Goal: Task Accomplishment & Management: Use online tool/utility

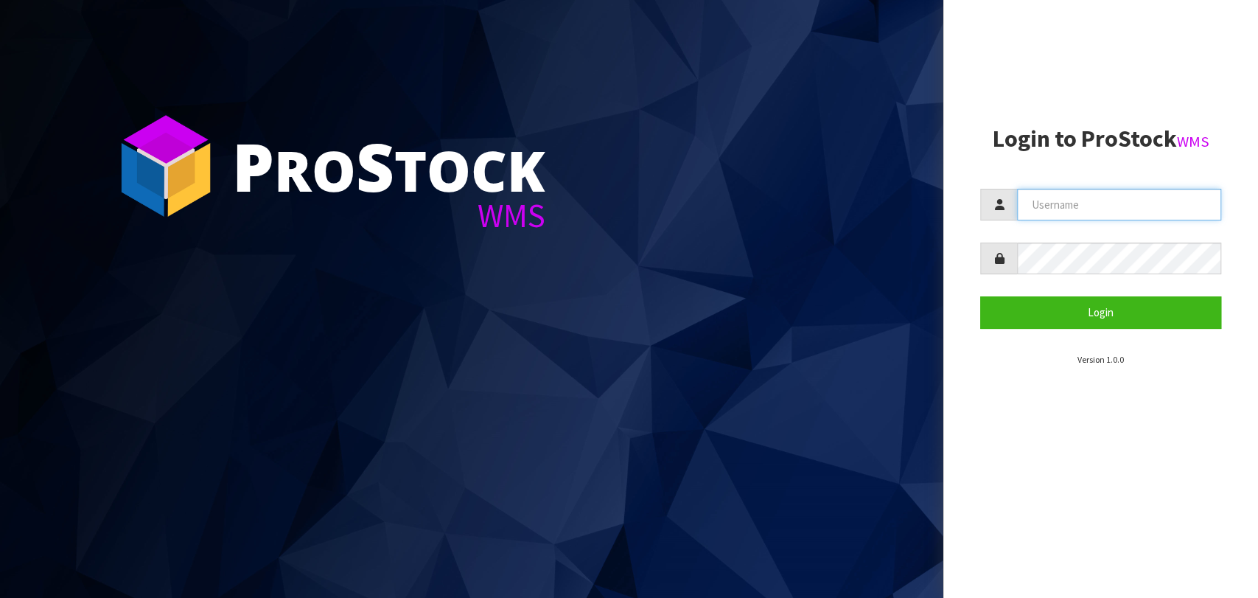
click at [1082, 196] on input "text" at bounding box center [1119, 205] width 204 height 32
type input "[PERSON_NAME][EMAIL_ADDRESS][DOMAIN_NAME]"
click at [980, 296] on button "Login" at bounding box center [1100, 312] width 241 height 32
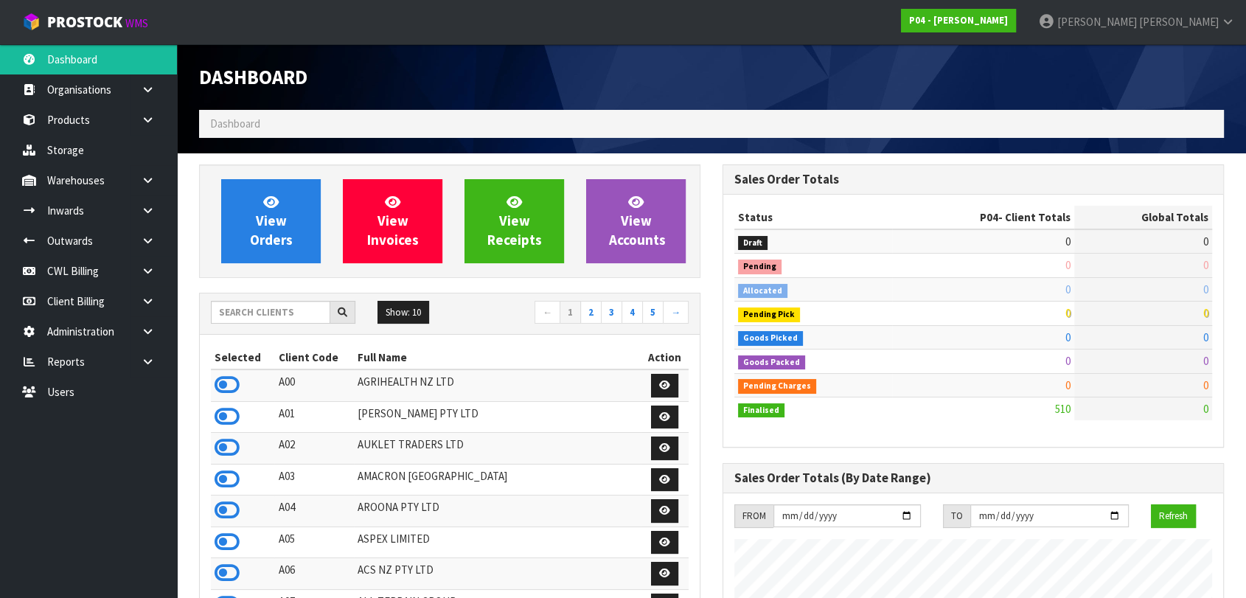
scroll to position [900, 523]
click at [230, 385] on icon at bounding box center [227, 385] width 25 height 22
click at [147, 216] on link at bounding box center [153, 210] width 47 height 30
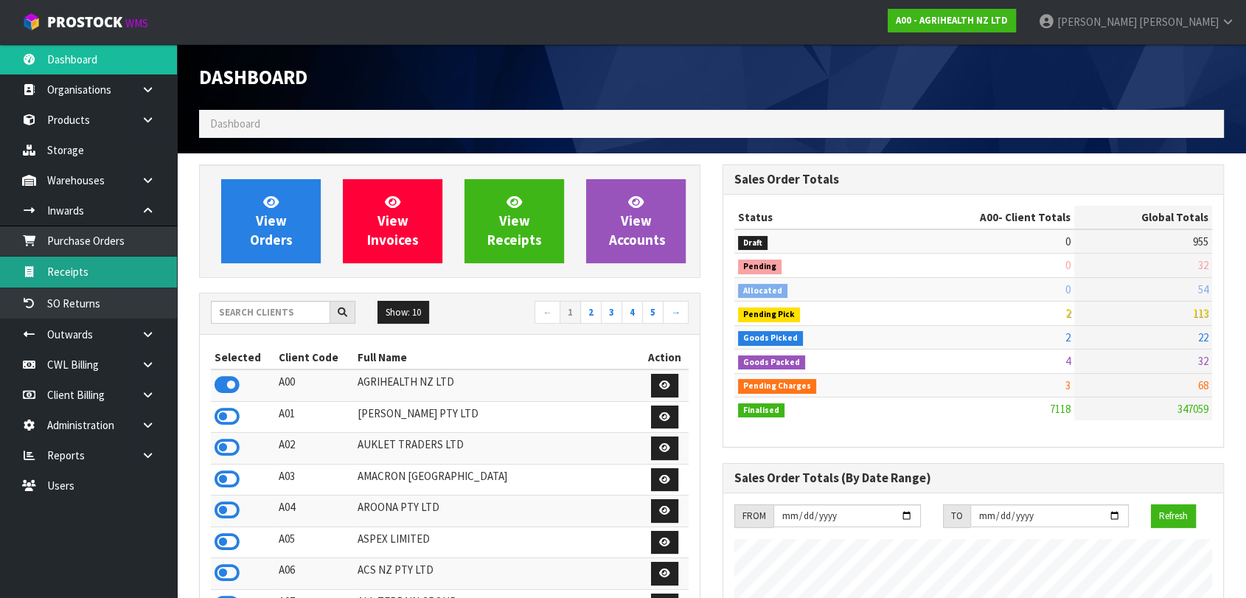
click at [91, 265] on link "Receipts" at bounding box center [88, 272] width 177 height 30
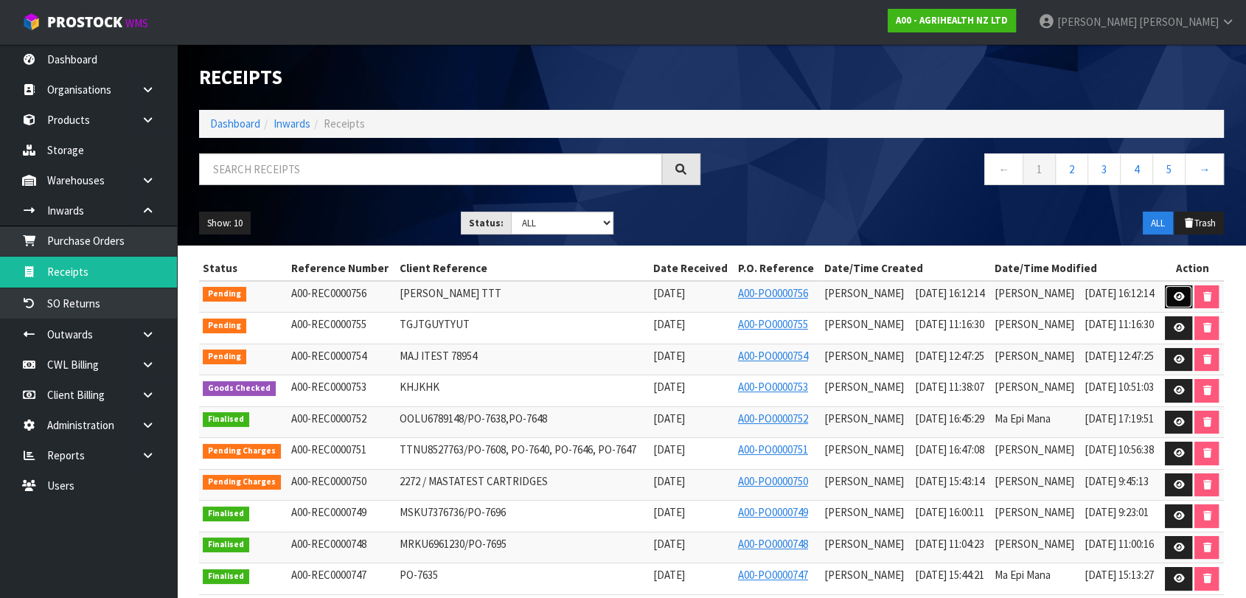
click at [1181, 292] on icon at bounding box center [1178, 297] width 11 height 10
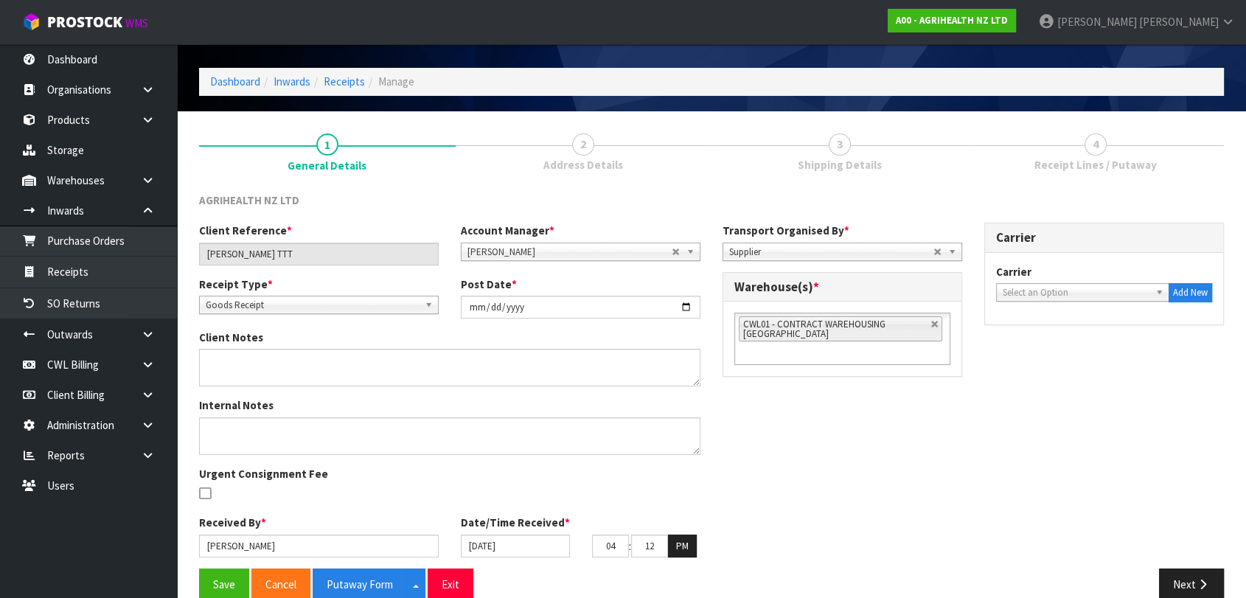
scroll to position [66, 0]
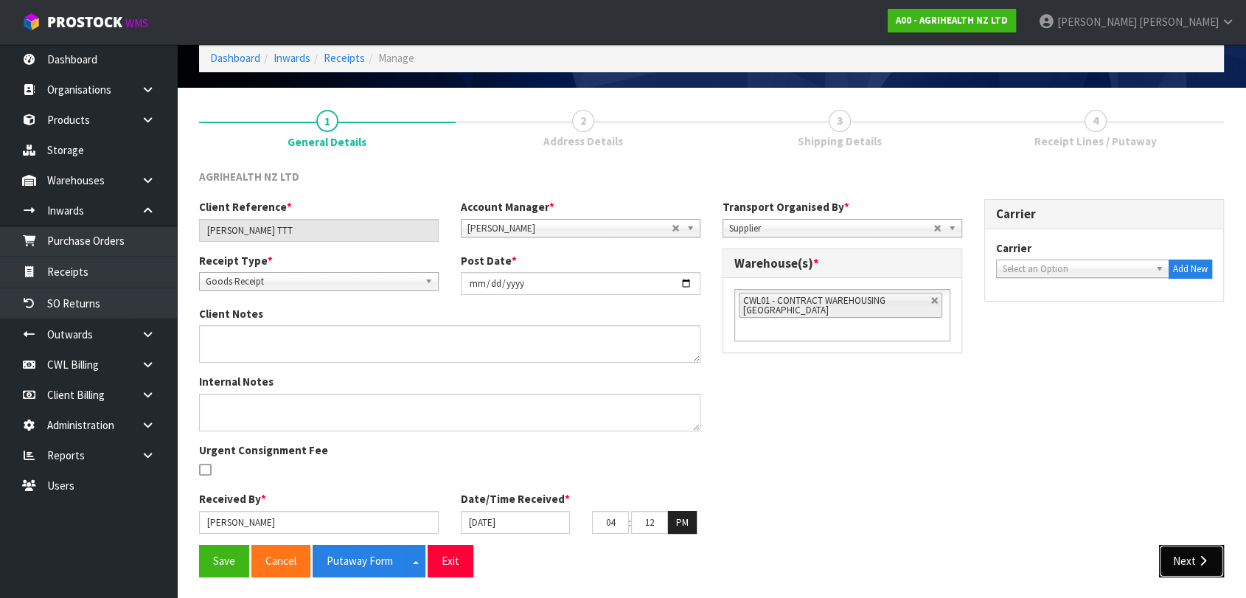
click at [1189, 556] on button "Next" at bounding box center [1191, 561] width 65 height 32
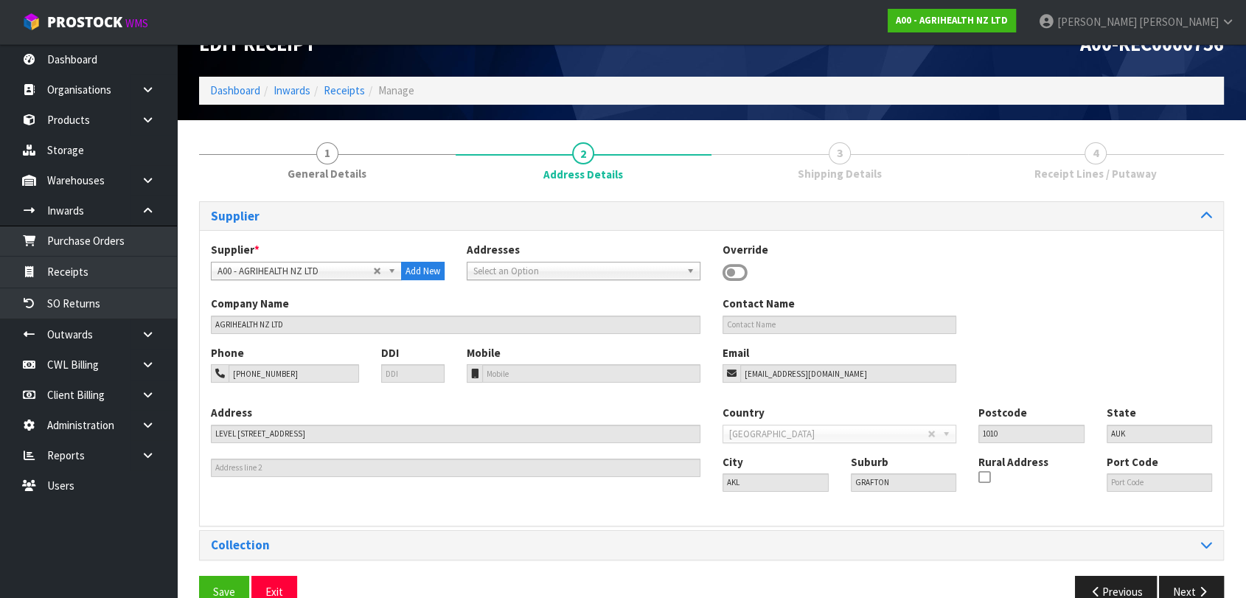
scroll to position [64, 0]
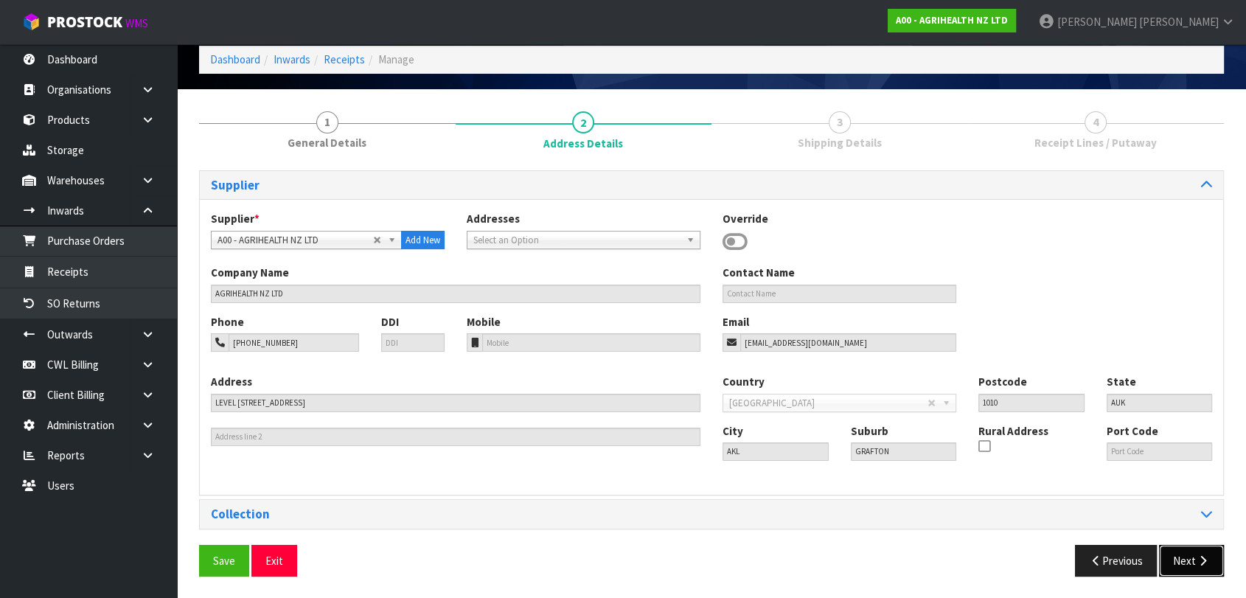
click at [1193, 554] on button "Next" at bounding box center [1191, 561] width 65 height 32
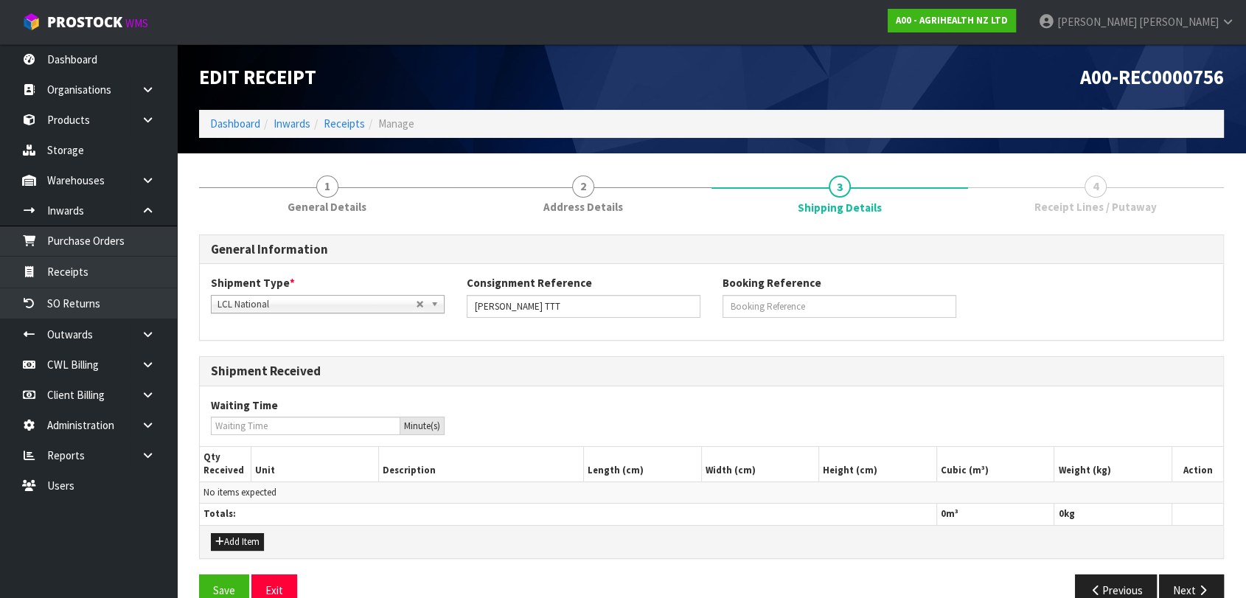
scroll to position [29, 0]
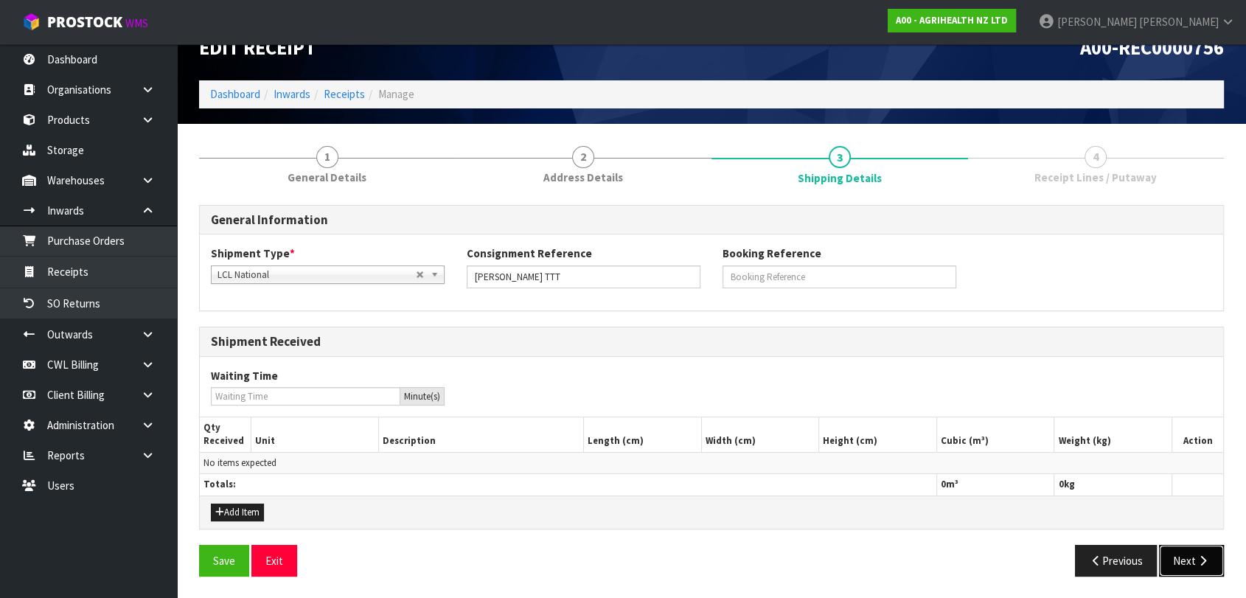
click at [1182, 556] on button "Next" at bounding box center [1191, 561] width 65 height 32
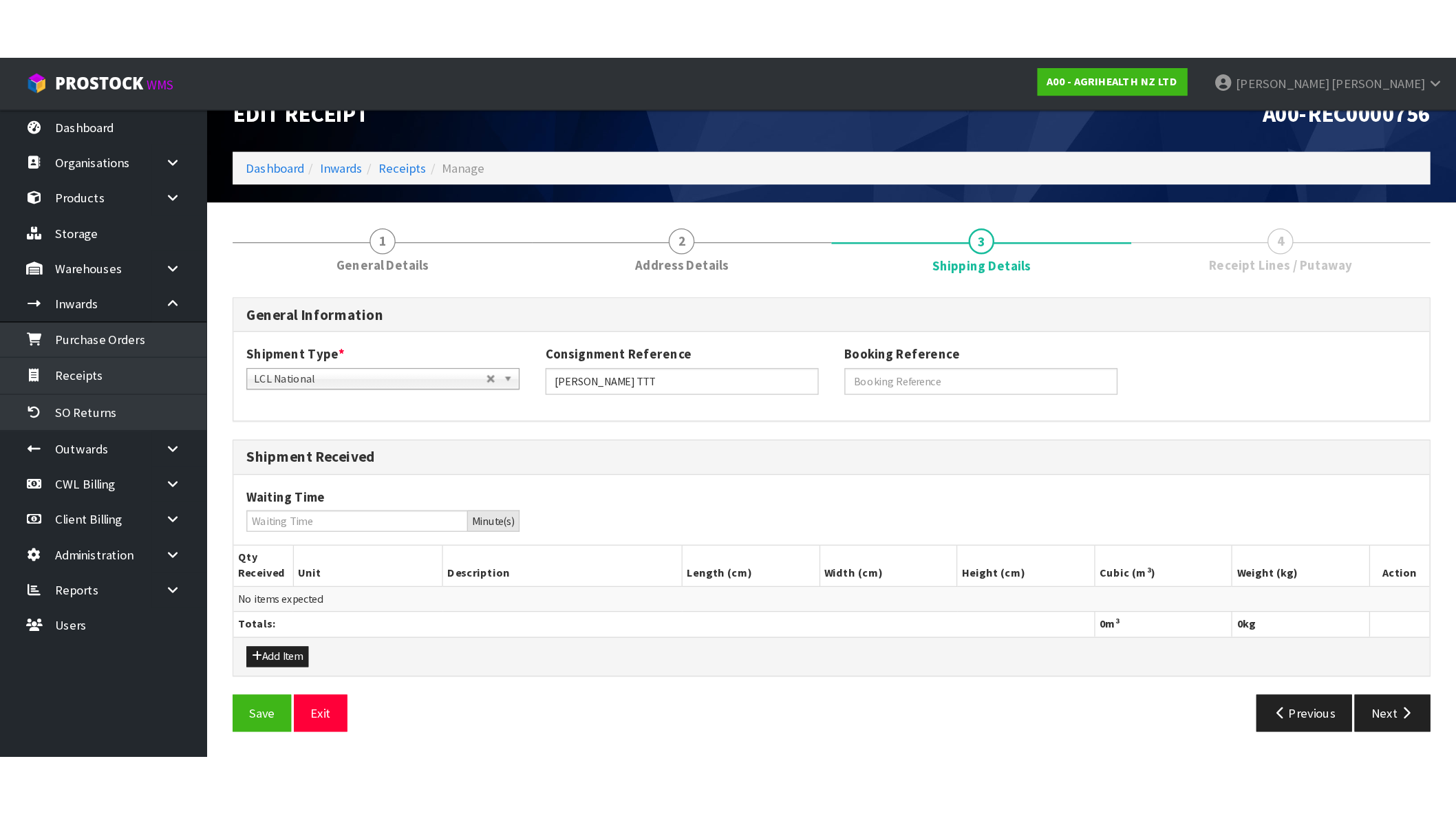
scroll to position [0, 0]
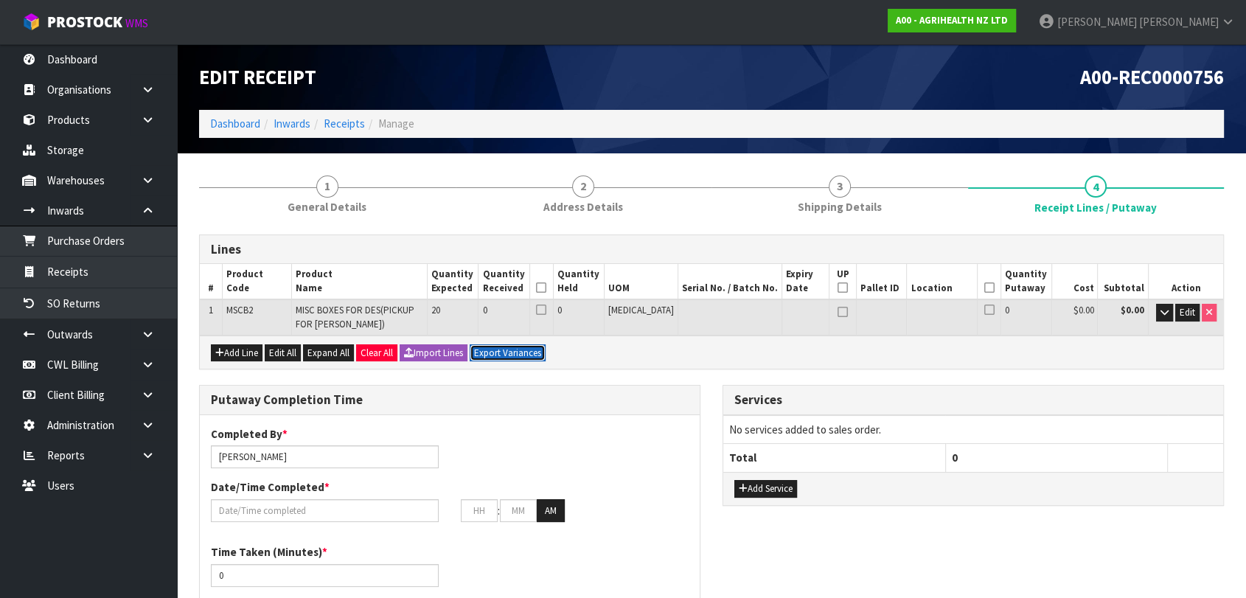
click at [517, 350] on button "Export Variances" at bounding box center [508, 353] width 76 height 18
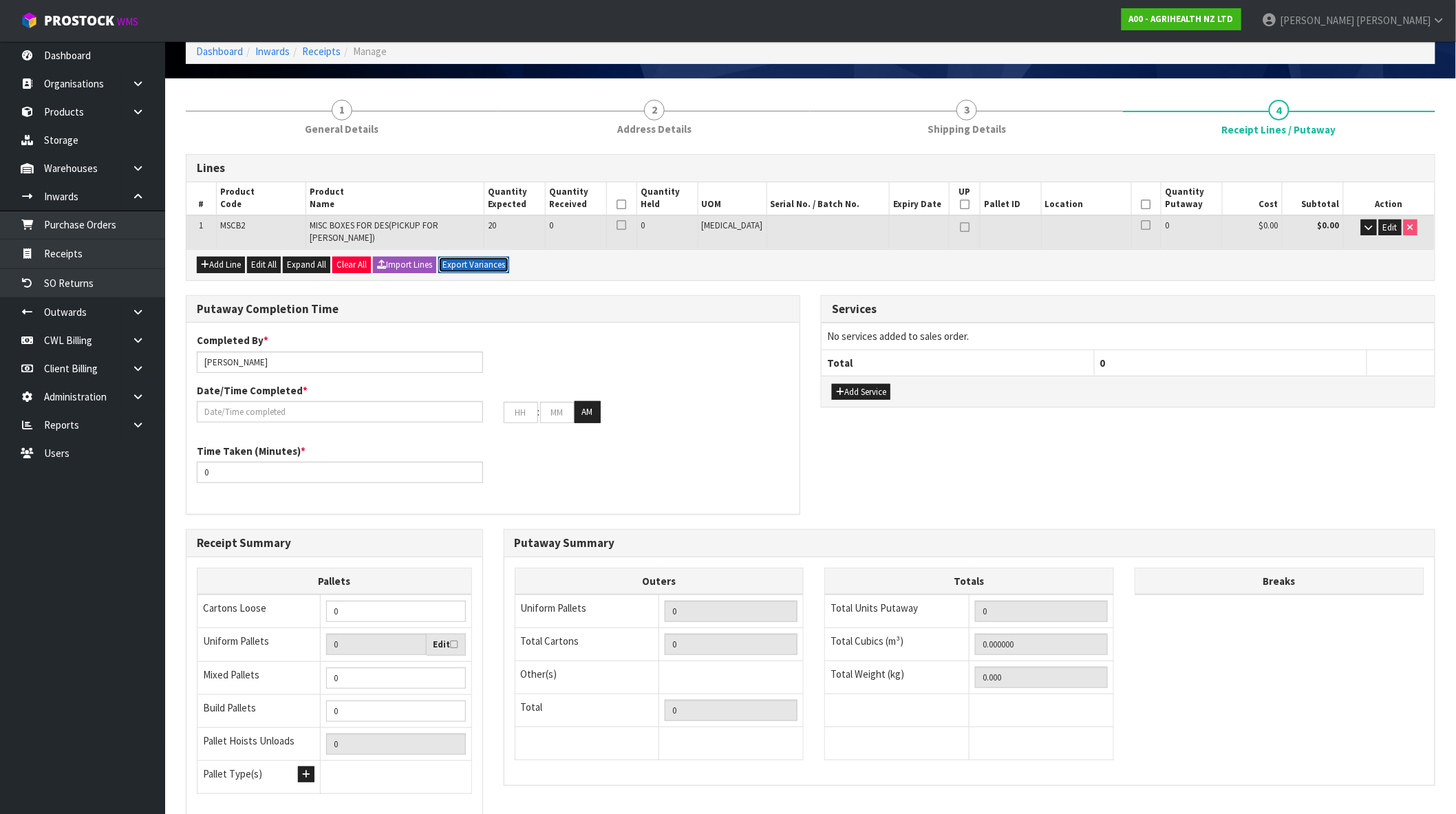
scroll to position [166, 0]
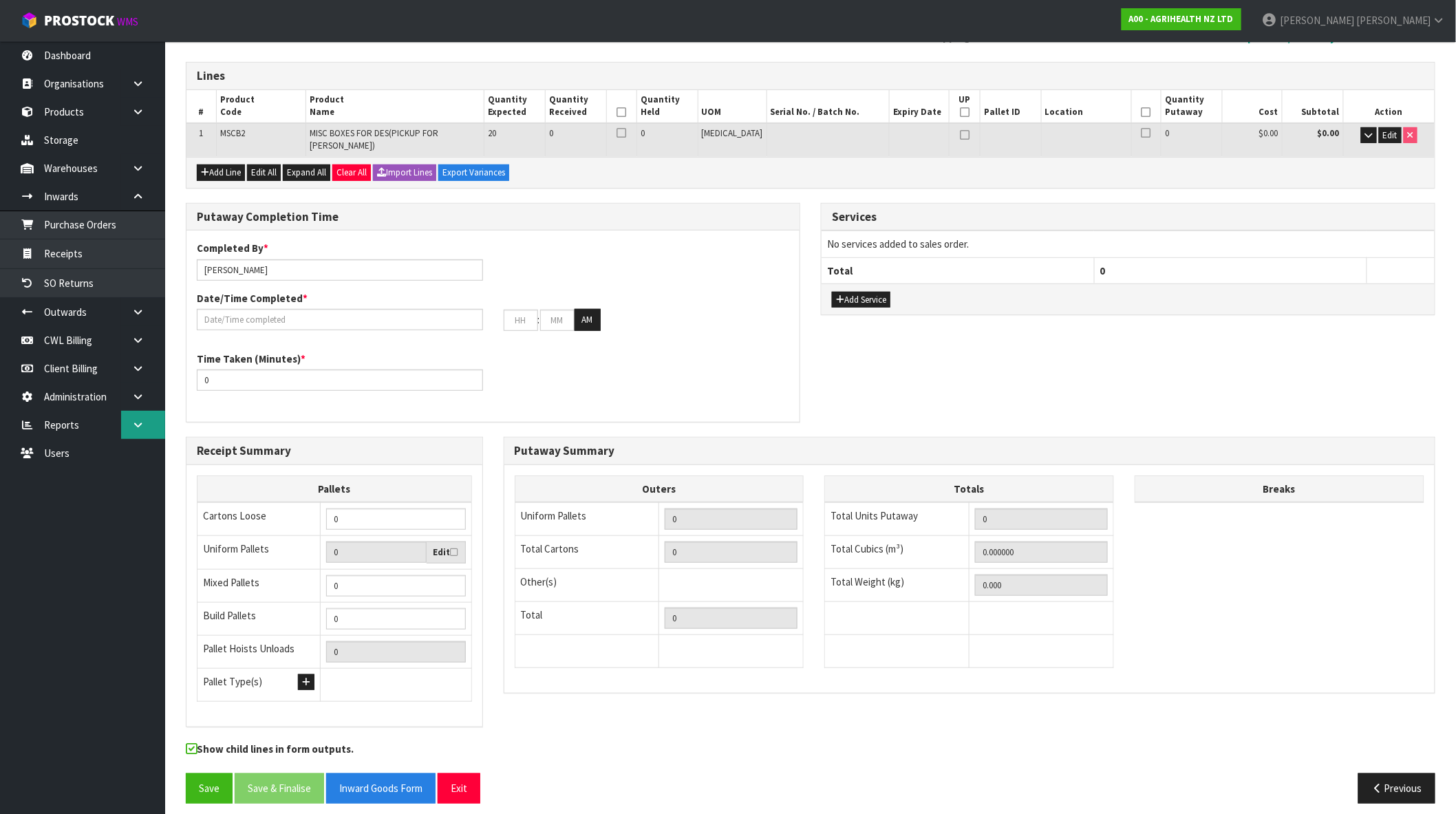
click at [140, 414] on link at bounding box center [143, 425] width 44 height 28
click at [41, 456] on link "Client" at bounding box center [82, 453] width 165 height 28
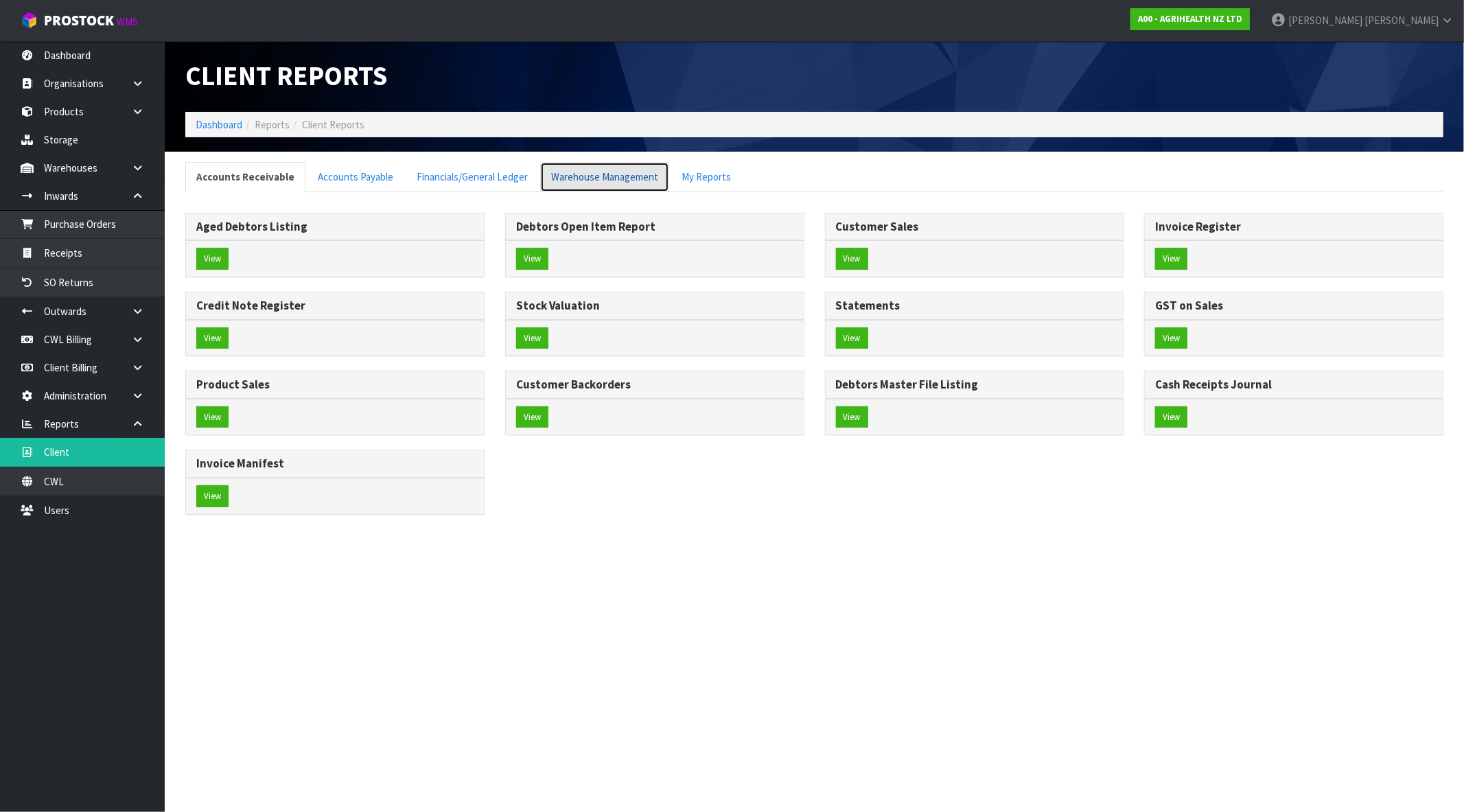
click at [584, 186] on link "Warehouse Management" at bounding box center [604, 177] width 129 height 30
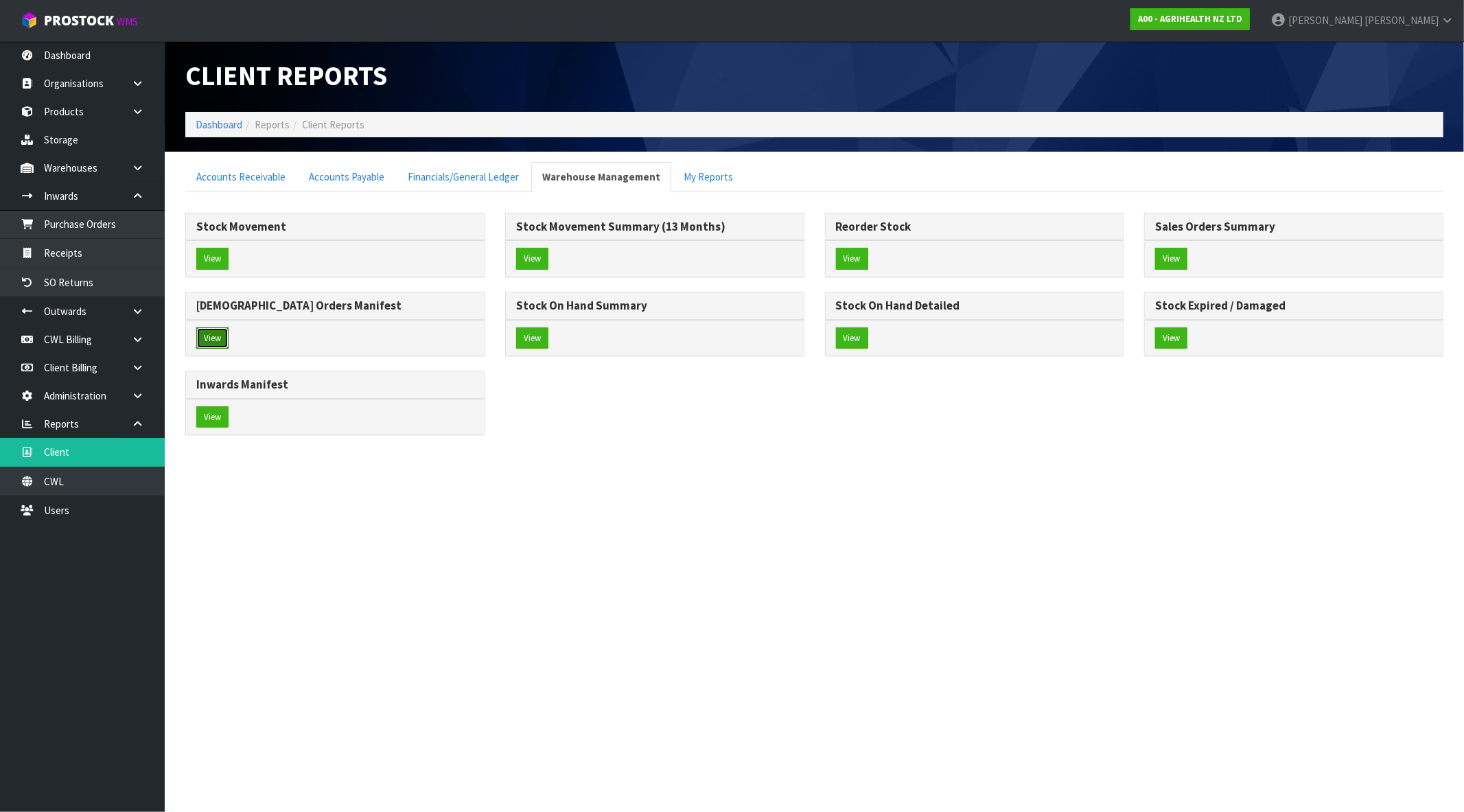
click at [218, 339] on button "View" at bounding box center [212, 339] width 33 height 22
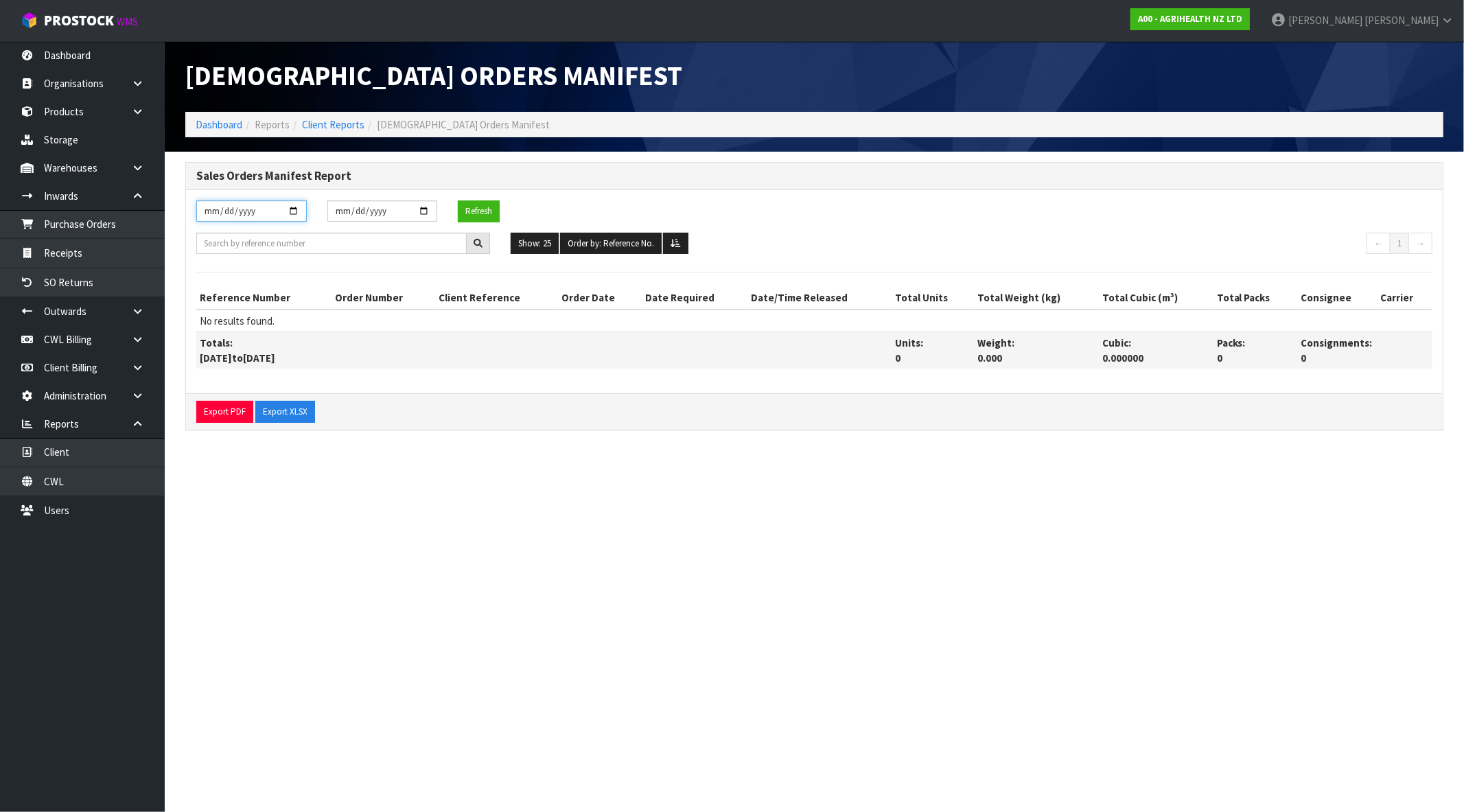
click at [291, 205] on input "2025-10-01" at bounding box center [251, 210] width 111 height 21
type input "2025-01-01"
click at [478, 211] on button "Refresh" at bounding box center [479, 211] width 42 height 22
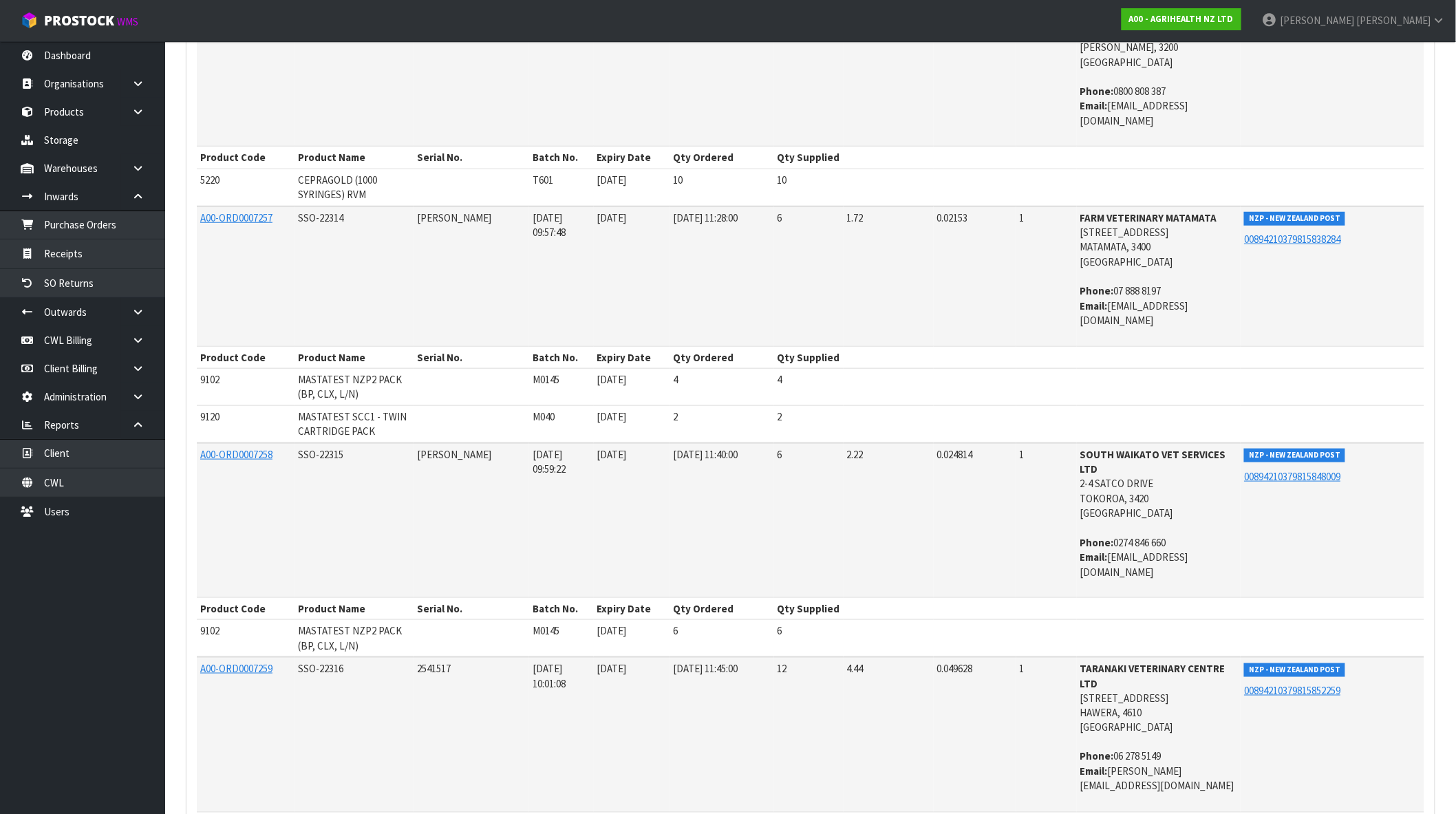
scroll to position [4817, 0]
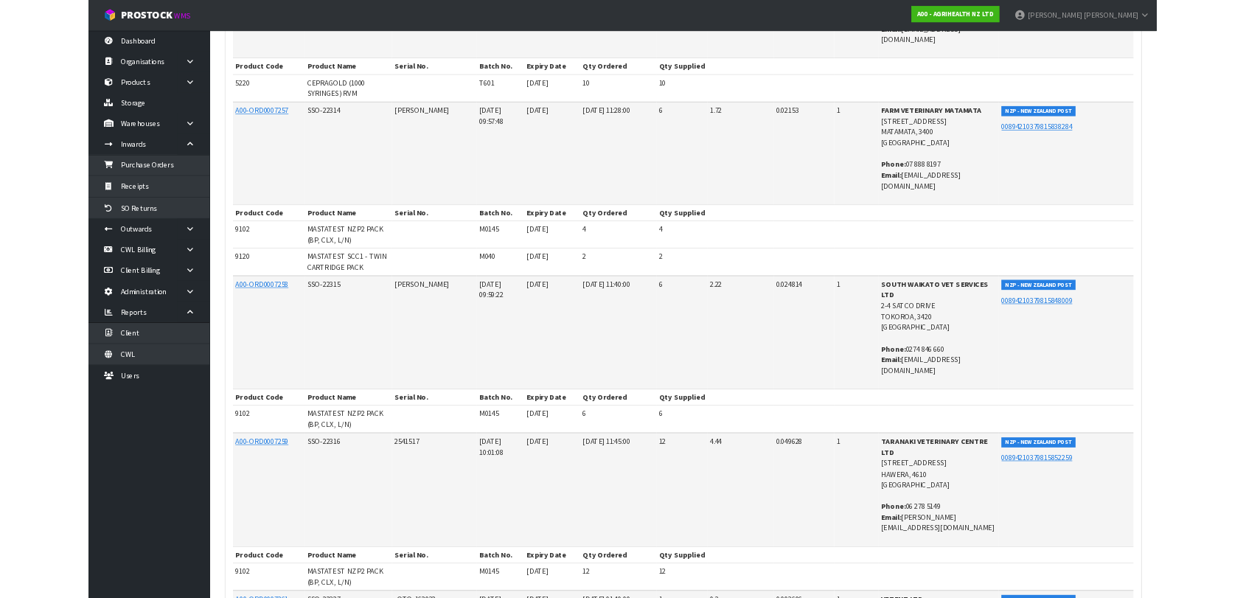
scroll to position [5805, 0]
